Goal: Entertainment & Leisure: Browse casually

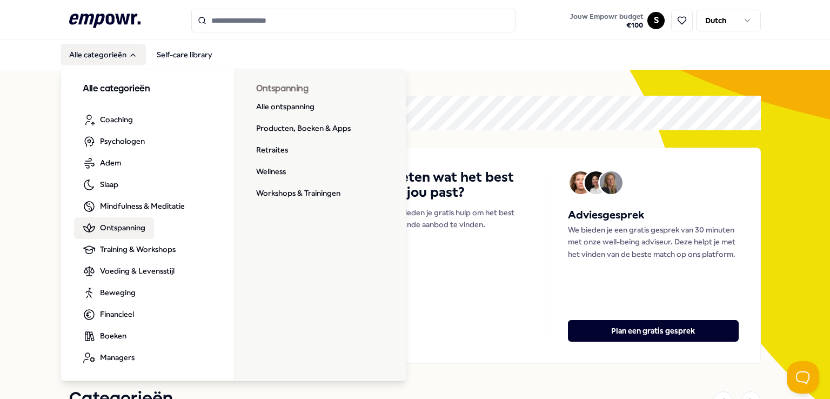
click at [114, 227] on span "Ontspanning" at bounding box center [122, 228] width 45 height 12
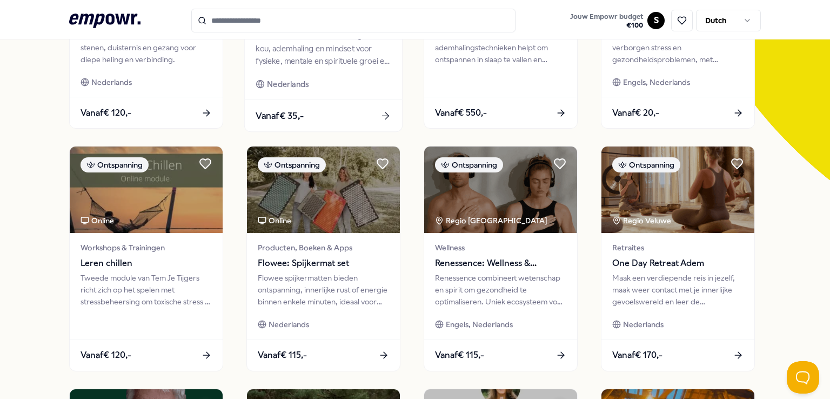
scroll to position [231, 0]
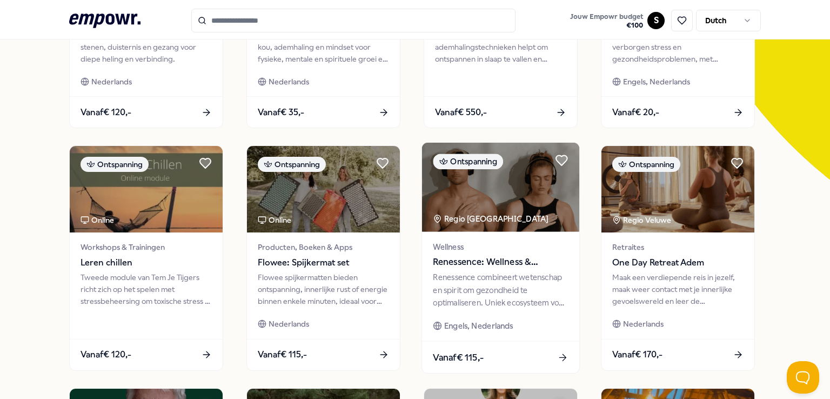
click at [484, 262] on span "Renessence: Wellness & Mindfulness" at bounding box center [500, 262] width 135 height 14
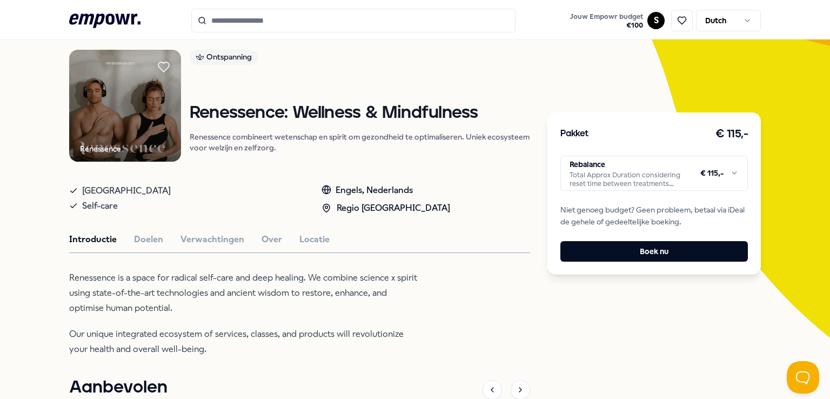
scroll to position [73, 0]
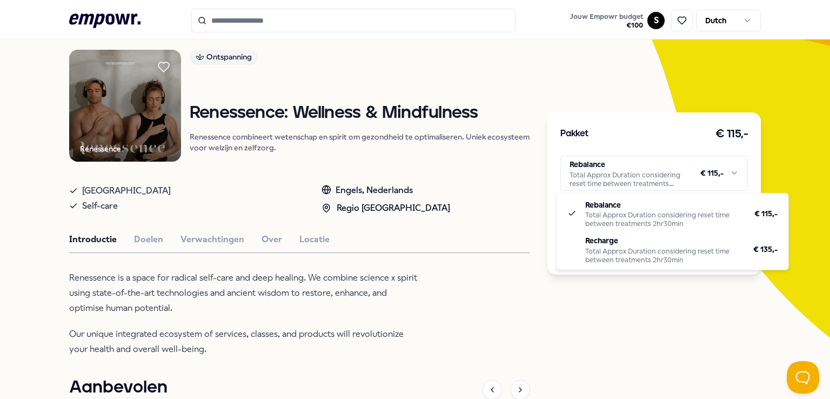
click at [681, 162] on html ".empowr-logo_svg__cls-1{fill:#03032f} Jouw Empowr budget € 100 S Dutch Alle cat…" at bounding box center [415, 199] width 830 height 399
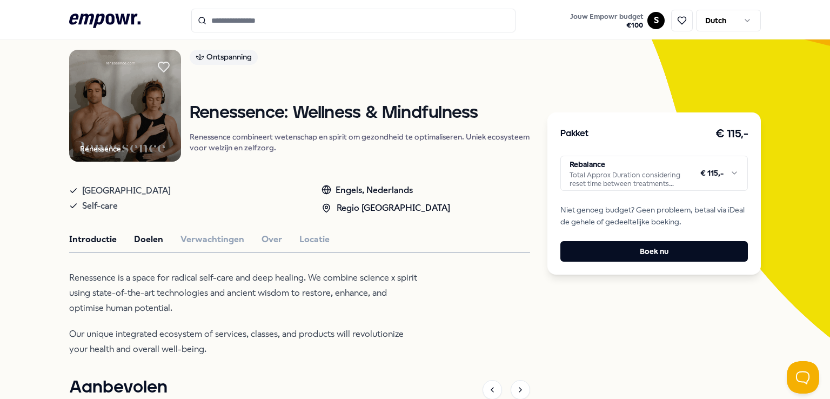
click at [156, 238] on button "Doelen" at bounding box center [148, 239] width 29 height 14
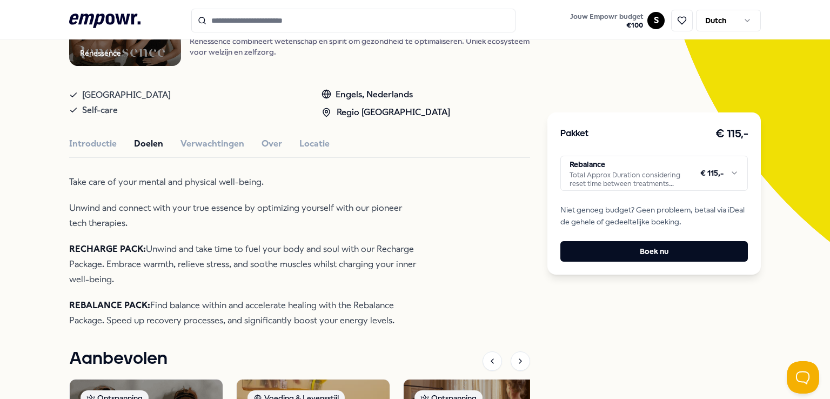
scroll to position [170, 0]
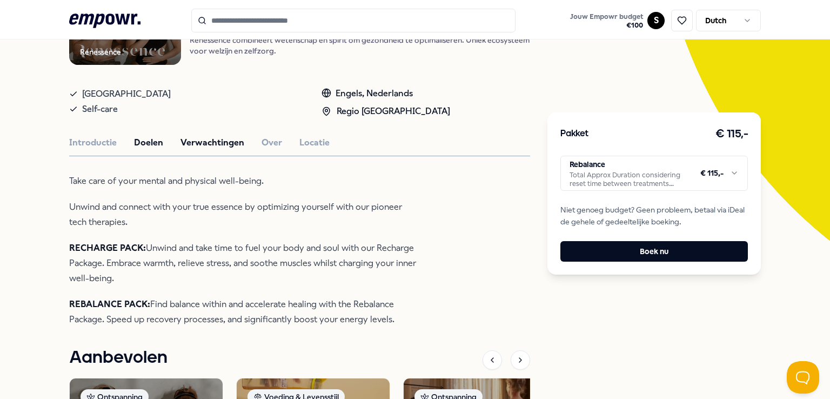
click at [203, 143] on button "Verwachtingen" at bounding box center [212, 143] width 64 height 14
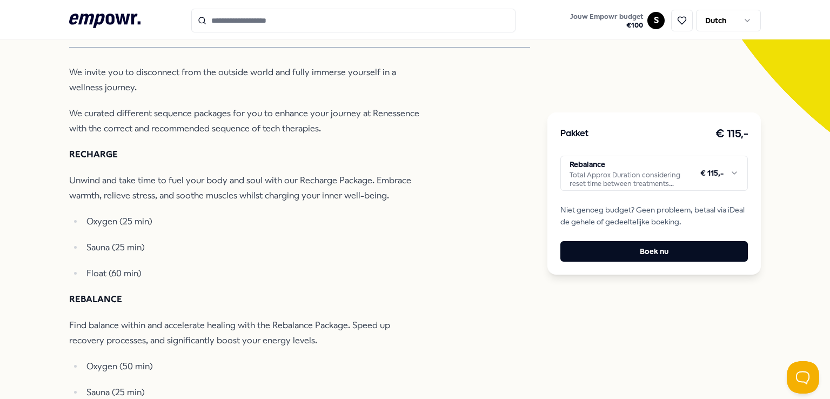
scroll to position [284, 0]
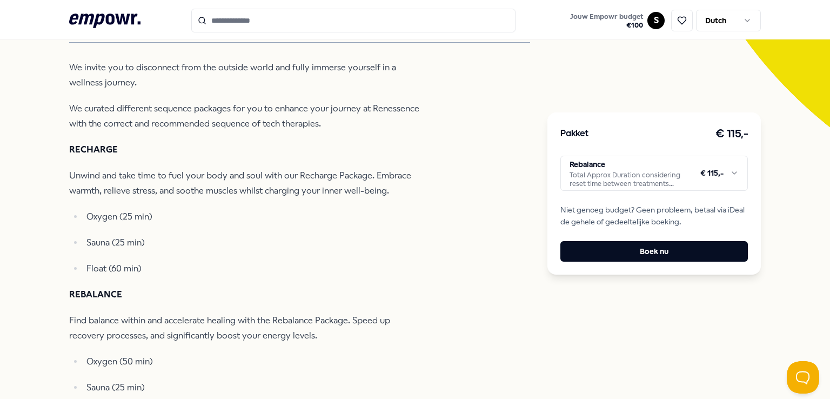
drag, startPoint x: 203, startPoint y: 222, endPoint x: 179, endPoint y: 292, distance: 73.6
click at [179, 292] on p "REBALANCE" at bounding box center [244, 294] width 351 height 15
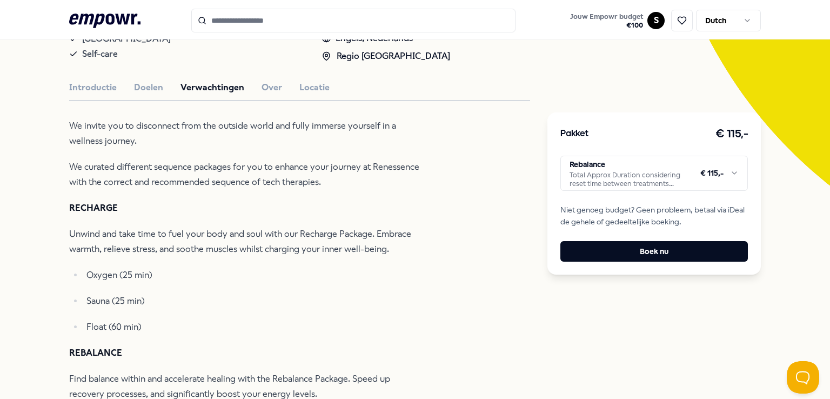
scroll to position [203, 0]
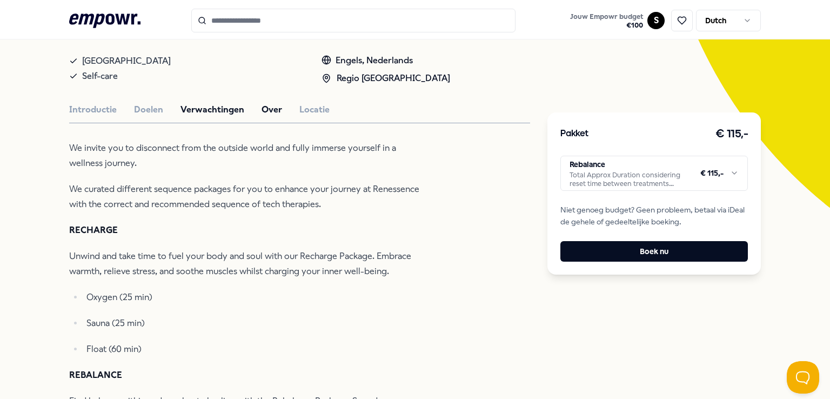
click at [264, 104] on button "Over" at bounding box center [272, 110] width 21 height 14
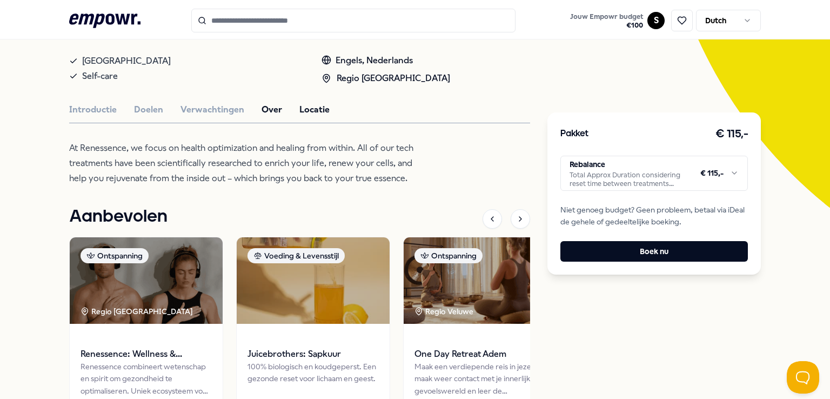
click at [317, 104] on button "Locatie" at bounding box center [314, 110] width 30 height 14
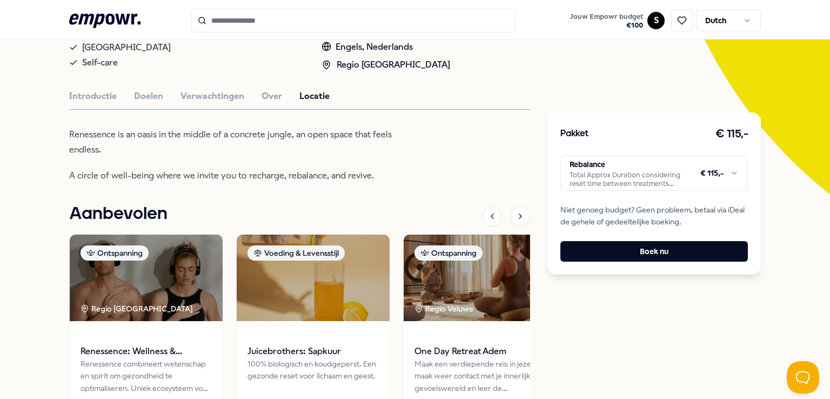
scroll to position [218, 0]
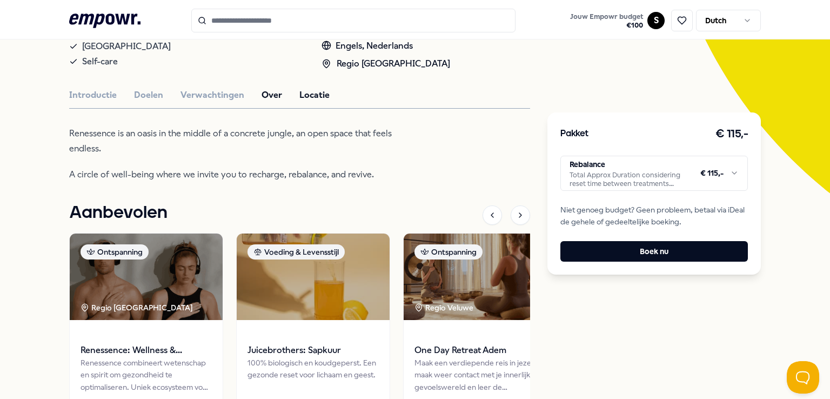
click at [262, 93] on button "Over" at bounding box center [272, 95] width 21 height 14
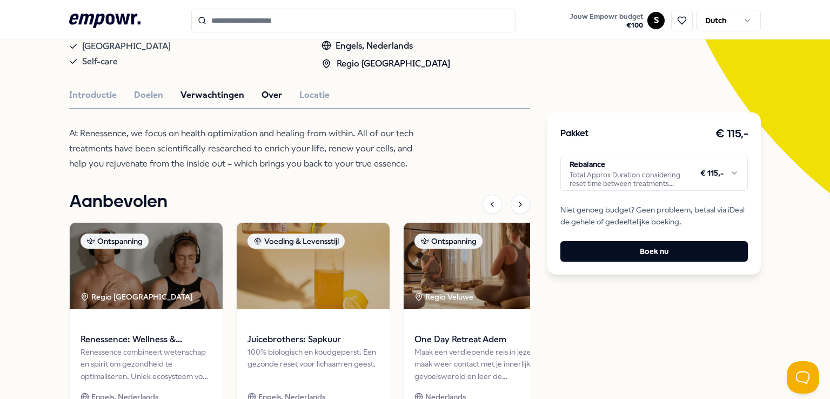
click at [213, 99] on button "Verwachtingen" at bounding box center [212, 95] width 64 height 14
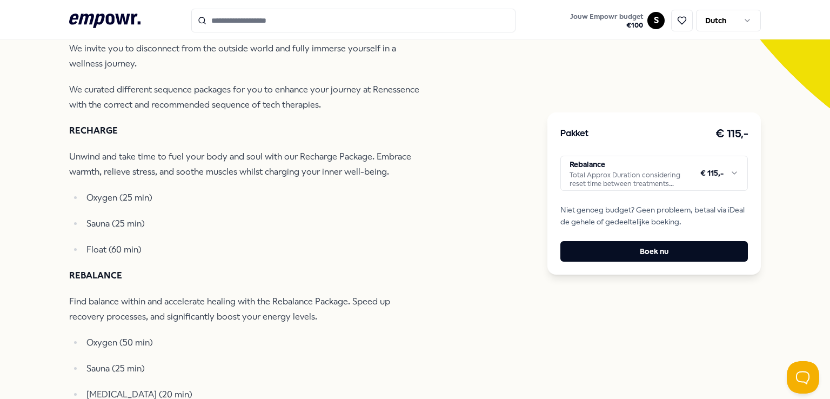
scroll to position [303, 0]
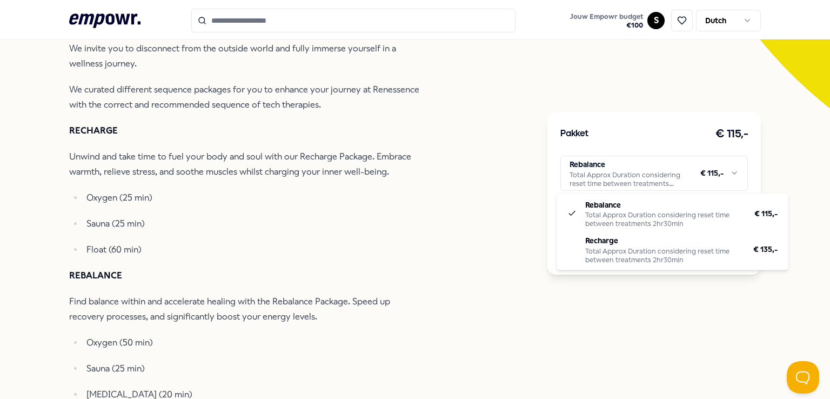
click at [619, 164] on html ".empowr-logo_svg__cls-1{fill:#03032f} Jouw Empowr budget € 100 S Dutch Alle cat…" at bounding box center [415, 199] width 830 height 399
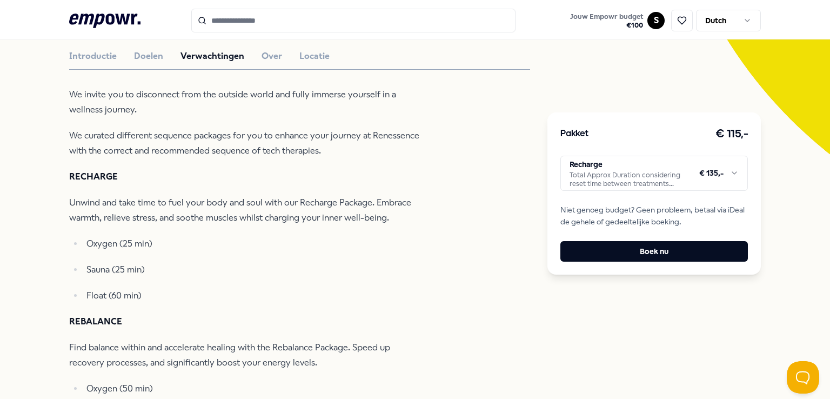
scroll to position [254, 0]
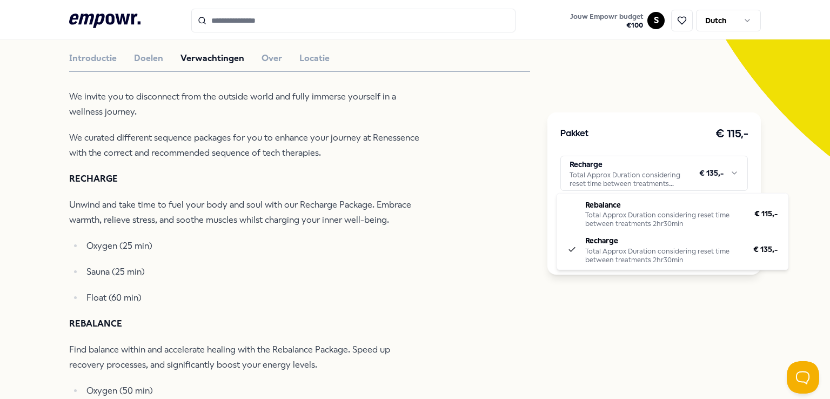
click at [728, 175] on html ".empowr-logo_svg__cls-1{fill:#03032f} Jouw Empowr budget € 100 S Dutch Alle cat…" at bounding box center [415, 199] width 830 height 399
click at [493, 164] on html ".empowr-logo_svg__cls-1{fill:#03032f} Jouw Empowr budget € 100 S Dutch Alle cat…" at bounding box center [415, 199] width 830 height 399
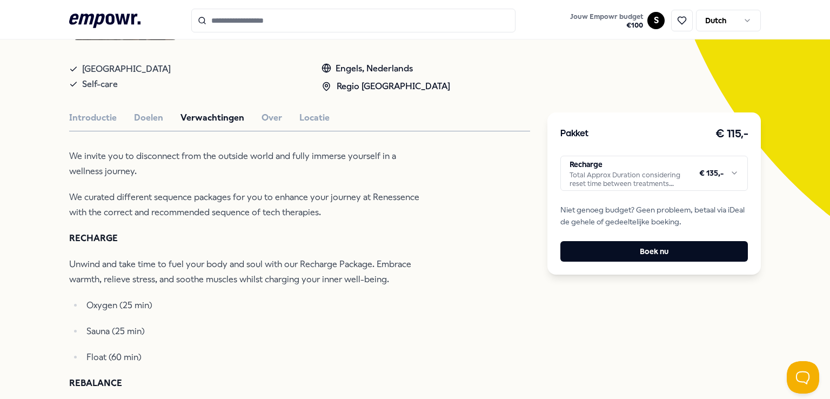
scroll to position [196, 0]
